Goal: Task Accomplishment & Management: Manage account settings

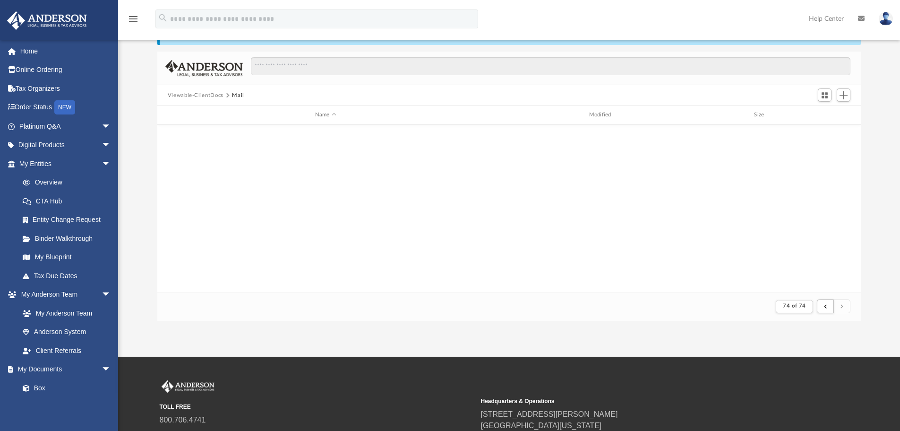
scroll to position [179, 697]
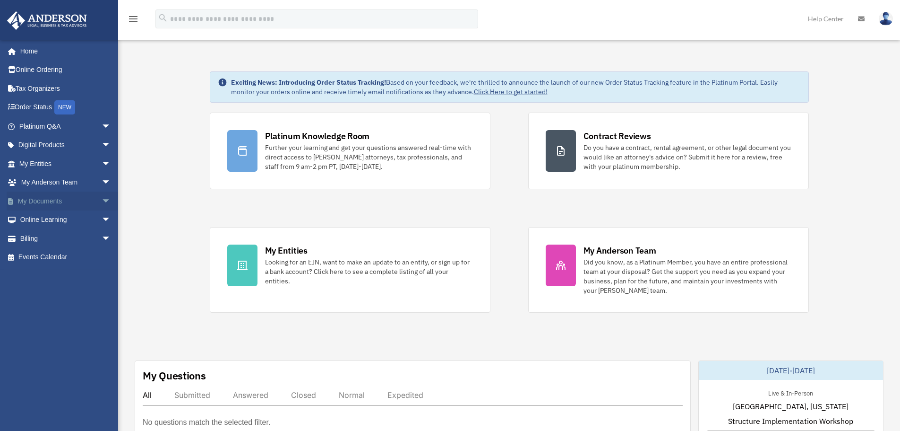
click at [50, 202] on link "My Documents arrow_drop_down" at bounding box center [66, 200] width 119 height 19
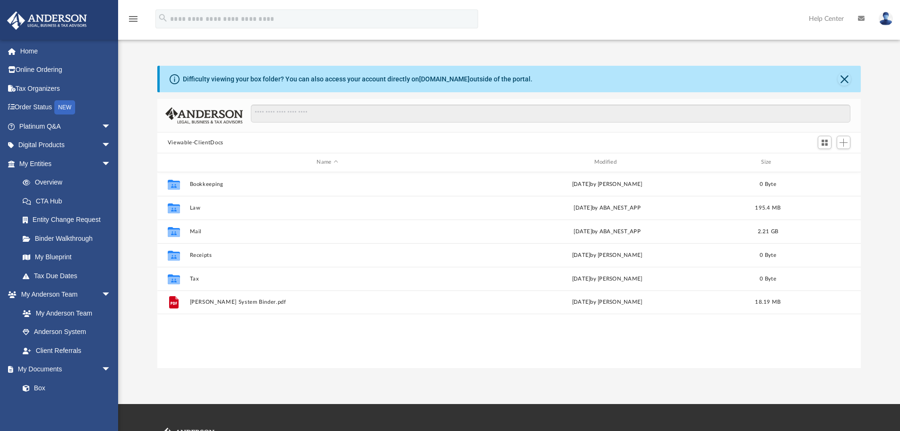
scroll to position [208, 697]
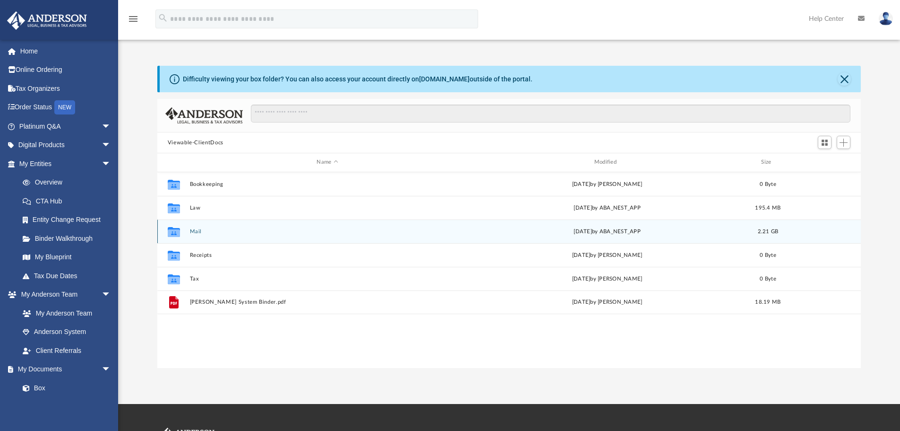
click at [224, 232] on button "Mail" at bounding box center [328, 231] width 276 height 6
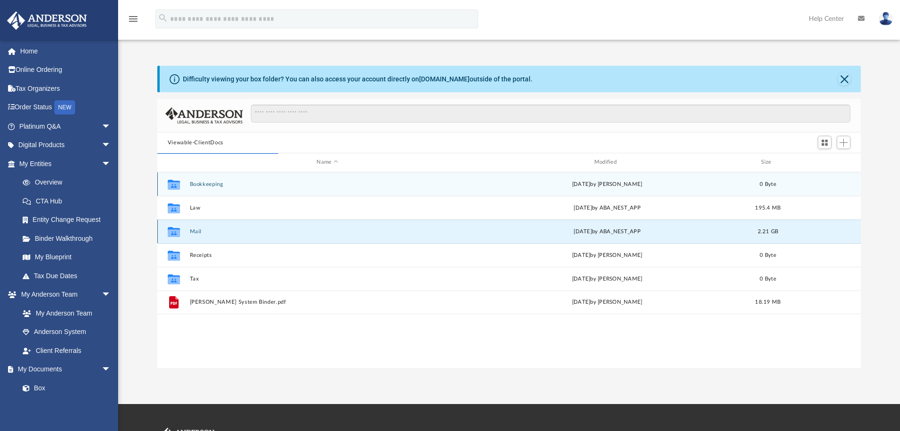
scroll to position [179, 697]
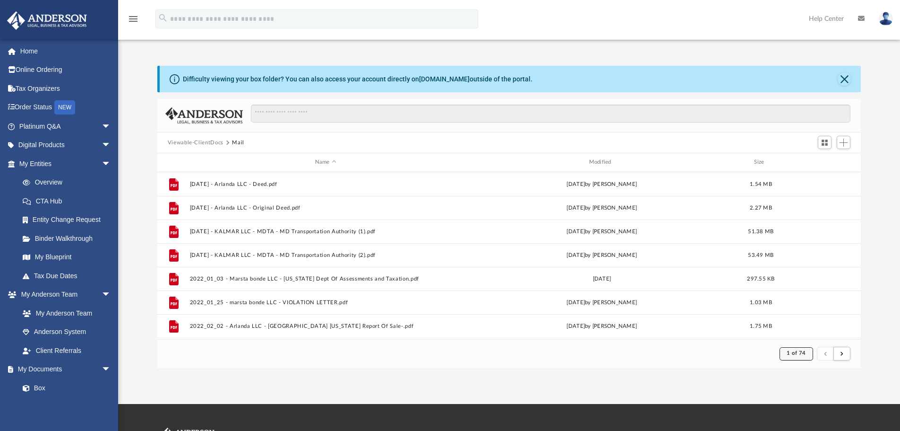
click at [800, 354] on span "1 of 74" at bounding box center [796, 352] width 19 height 5
click at [801, 328] on li "74" at bounding box center [804, 330] width 7 height 10
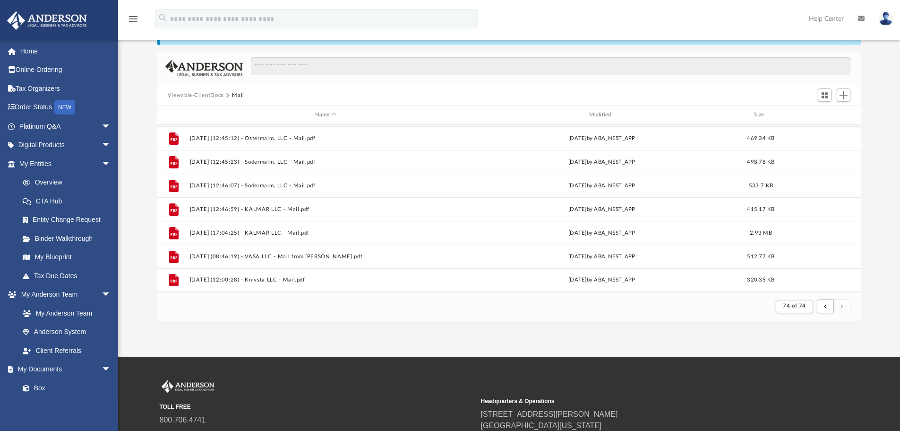
scroll to position [329, 0]
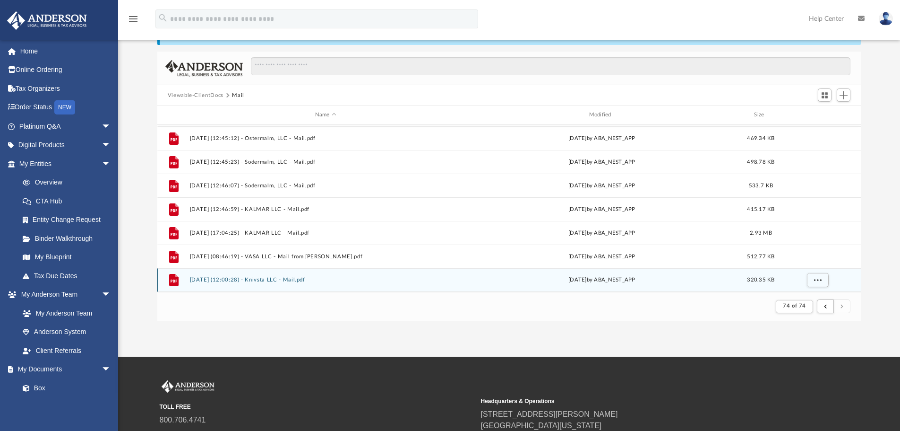
click at [209, 282] on button "[DATE] (12:00:28) - Knivsta LLC - Mail.pdf" at bounding box center [326, 279] width 272 height 6
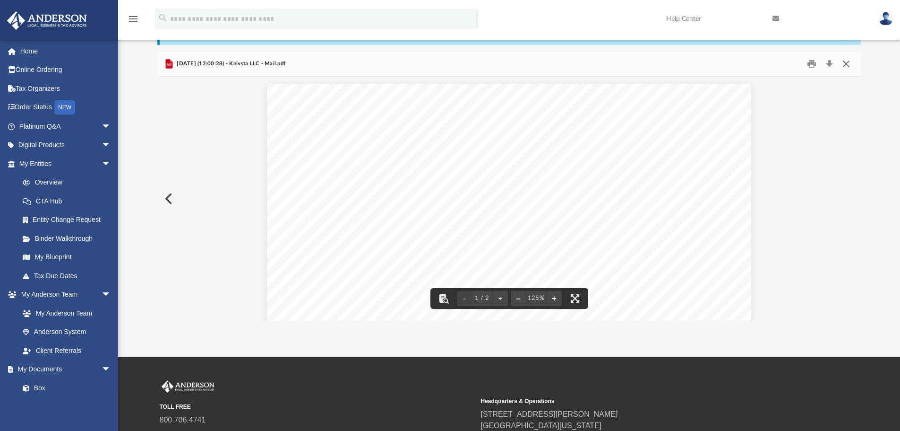
click at [850, 64] on button "Close" at bounding box center [846, 64] width 17 height 15
